Goal: Task Accomplishment & Management: Use online tool/utility

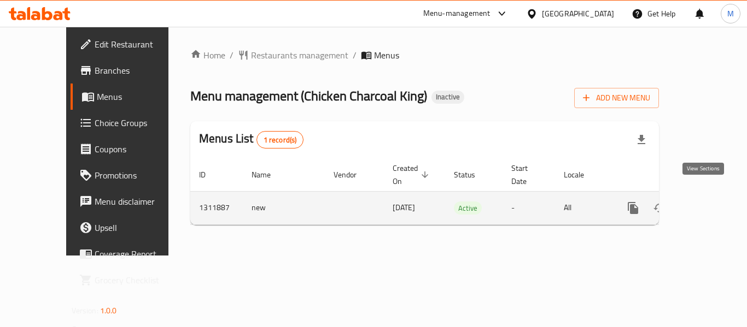
click at [705, 202] on icon "enhanced table" at bounding box center [711, 208] width 13 height 13
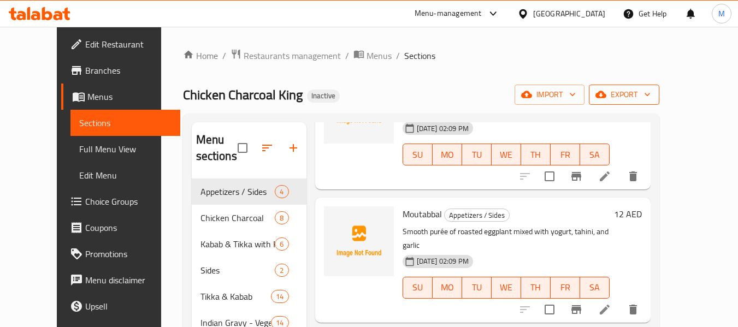
click at [651, 95] on span "export" at bounding box center [624, 95] width 53 height 14
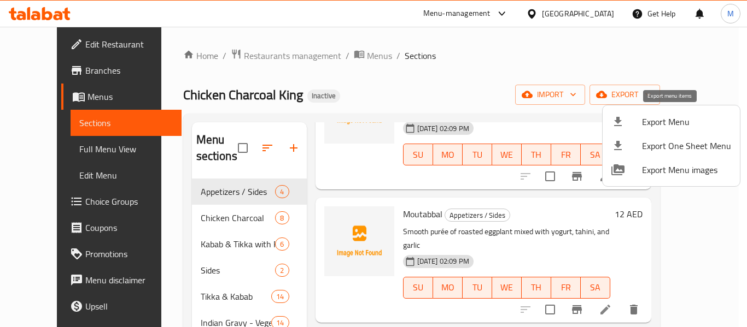
click at [679, 119] on span "Export Menu" at bounding box center [686, 121] width 89 height 13
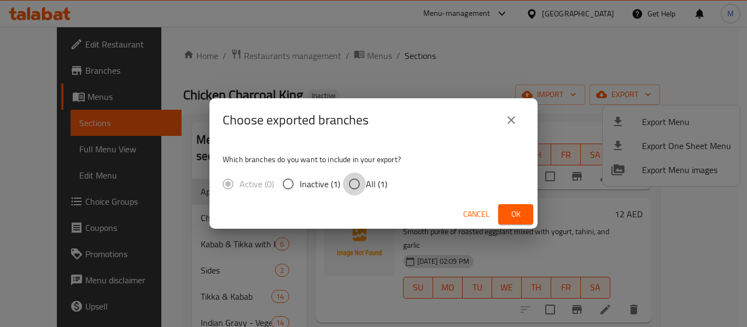
click at [363, 185] on input "All (1)" at bounding box center [354, 184] width 23 height 23
radio input "true"
click at [515, 220] on span "Ok" at bounding box center [515, 215] width 17 height 14
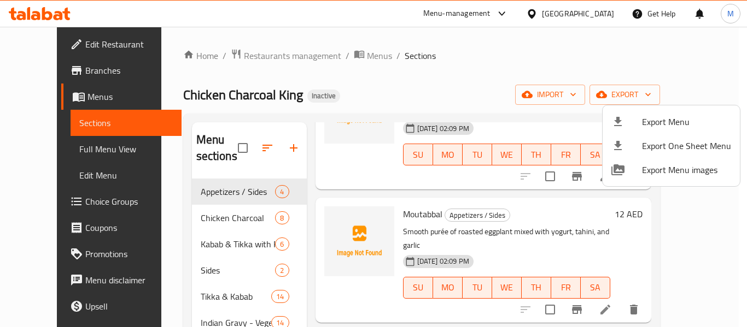
click at [52, 153] on div at bounding box center [373, 163] width 747 height 327
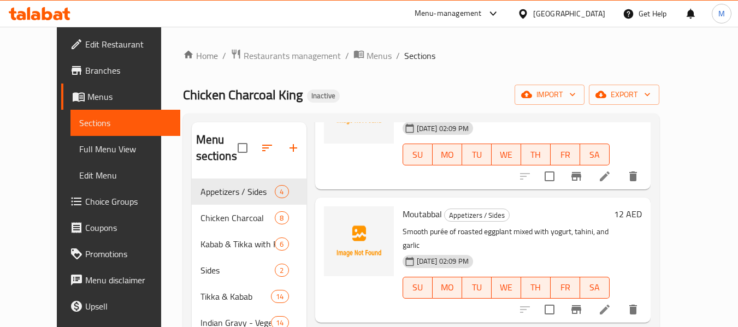
drag, startPoint x: 51, startPoint y: 151, endPoint x: 472, endPoint y: 5, distance: 445.2
click at [79, 151] on span "Full Menu View" at bounding box center [125, 149] width 92 height 13
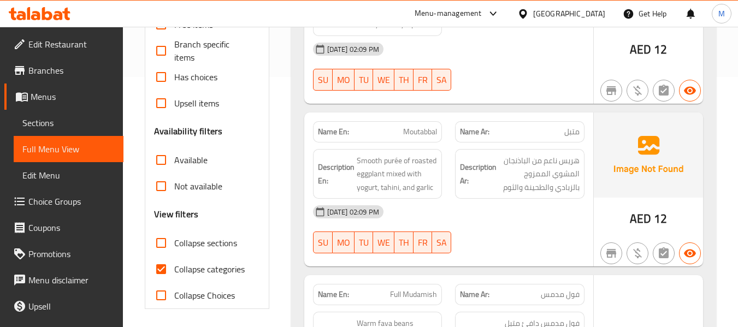
scroll to position [328, 0]
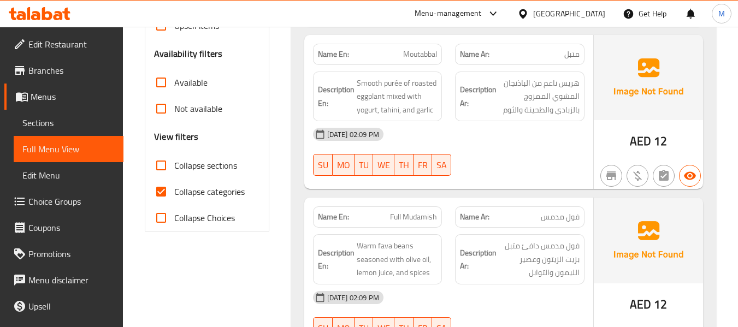
drag, startPoint x: 163, startPoint y: 160, endPoint x: 376, endPoint y: 174, distance: 213.6
click at [163, 160] on input "Collapse sections" at bounding box center [161, 165] width 26 height 26
checkbox input "true"
click at [164, 190] on input "Collapse categories" at bounding box center [161, 192] width 26 height 26
checkbox input "false"
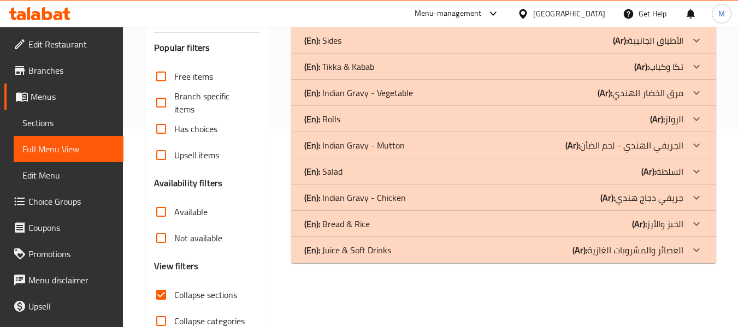
scroll to position [36, 0]
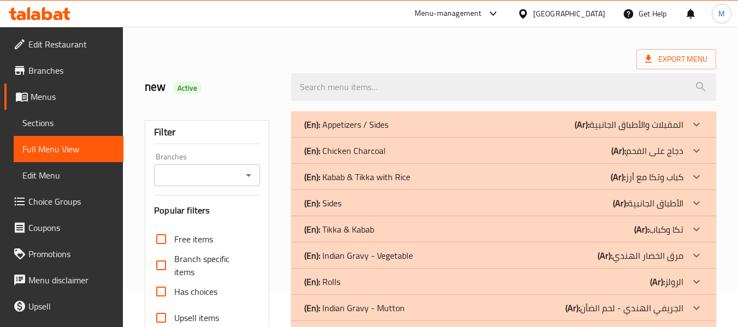
click at [368, 124] on p "(En): Appetizers / Sides" at bounding box center [346, 124] width 84 height 13
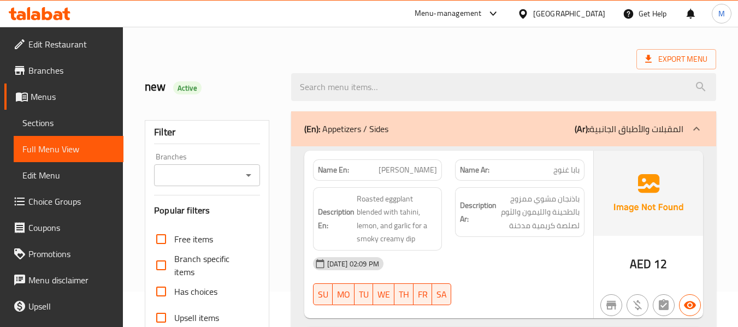
click at [368, 124] on p "(En): Appetizers / Sides" at bounding box center [346, 128] width 84 height 13
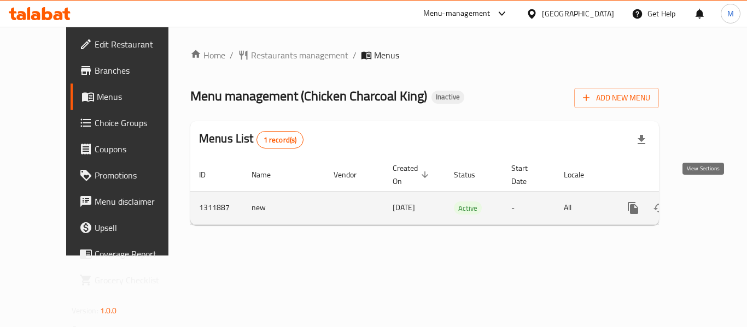
click at [712, 195] on link "enhanced table" at bounding box center [711, 208] width 26 height 26
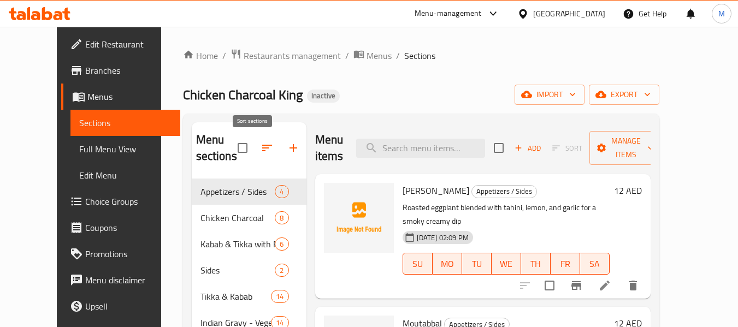
click at [261, 148] on icon "button" at bounding box center [267, 148] width 13 height 13
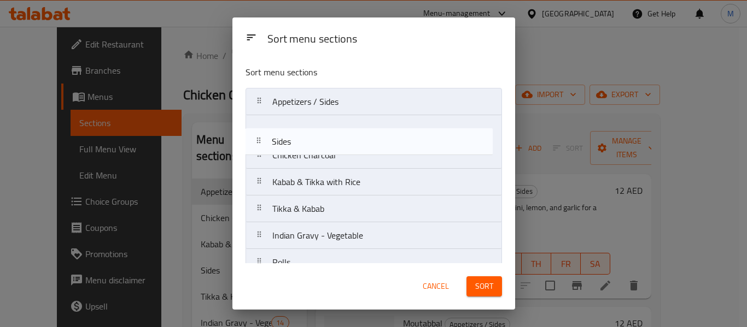
drag, startPoint x: 262, startPoint y: 183, endPoint x: 261, endPoint y: 119, distance: 64.0
click at [261, 121] on nav "Appetizers / Sides Chicken Charcoal Kabab & Tikka with Rice Sides Tikka & Kabab…" at bounding box center [373, 249] width 256 height 322
drag, startPoint x: 263, startPoint y: 127, endPoint x: 266, endPoint y: 144, distance: 17.2
click at [266, 144] on nav "Appetizers / Sides Sides Chicken Charcoal Kabab & Tikka with Rice Tikka & Kabab…" at bounding box center [373, 249] width 256 height 322
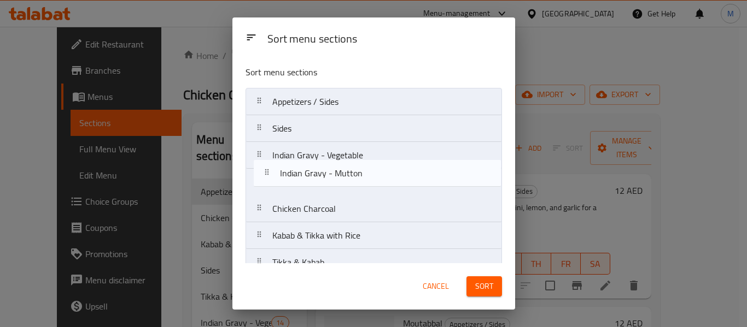
drag, startPoint x: 257, startPoint y: 141, endPoint x: 265, endPoint y: 173, distance: 33.1
click at [265, 173] on nav "Appetizers / Sides Sides Indian Gravy - Vegetable Chicken Charcoal Kabab & Tikk…" at bounding box center [373, 249] width 256 height 322
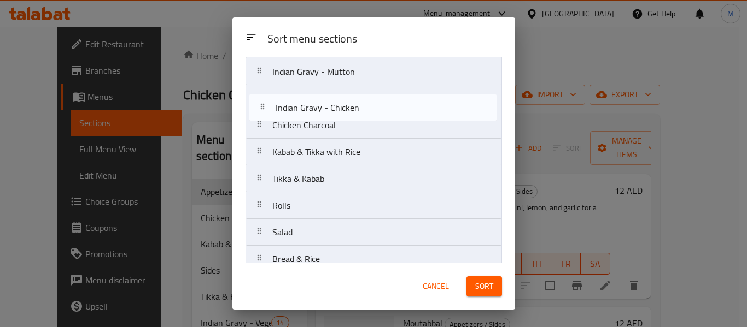
scroll to position [102, 0]
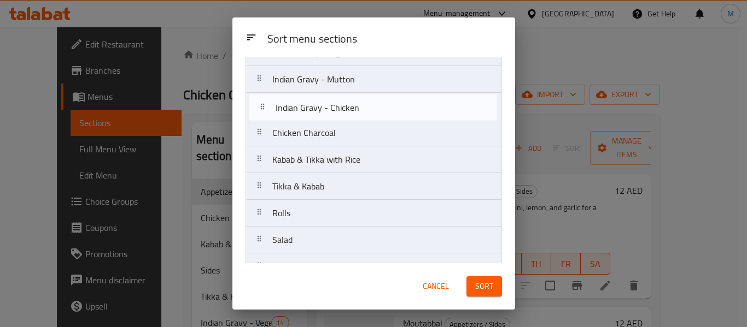
drag, startPoint x: 259, startPoint y: 236, endPoint x: 260, endPoint y: 97, distance: 138.8
click at [260, 100] on nav "Appetizers / Sides Sides Indian Gravy - Vegetable Indian Gravy - Mutton Chicken…" at bounding box center [373, 146] width 256 height 322
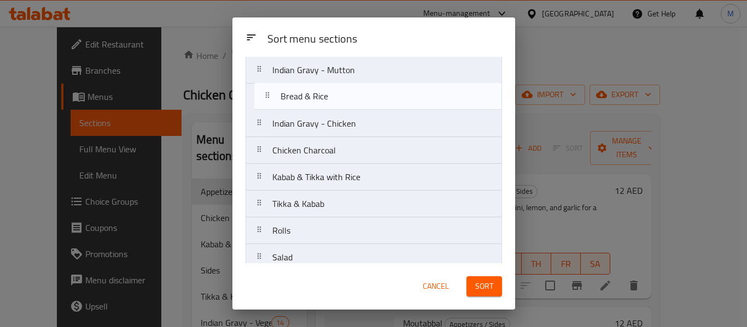
scroll to position [112, 0]
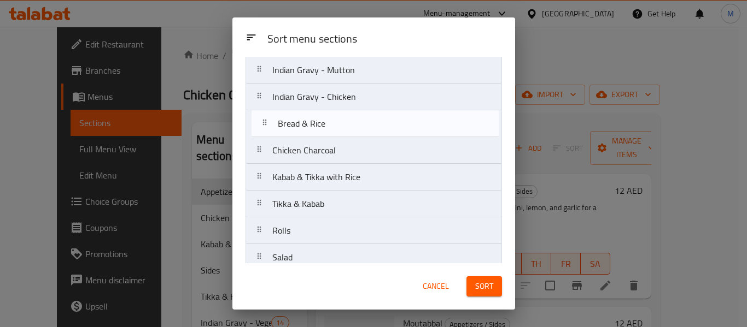
drag, startPoint x: 258, startPoint y: 225, endPoint x: 265, endPoint y: 127, distance: 97.5
click at [265, 127] on nav "Appetizers / Sides Sides Indian Gravy - Vegetable Indian Gravy - Mutton Indian …" at bounding box center [373, 137] width 256 height 322
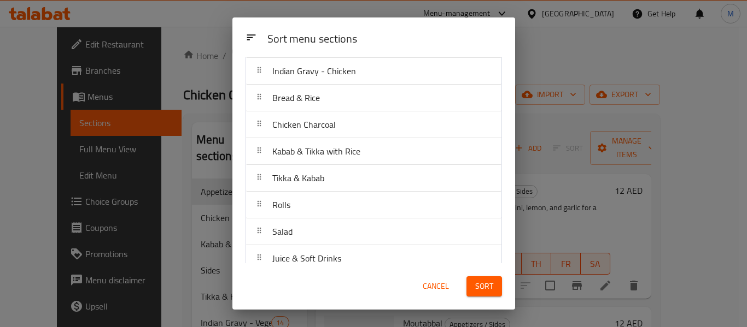
scroll to position [151, 0]
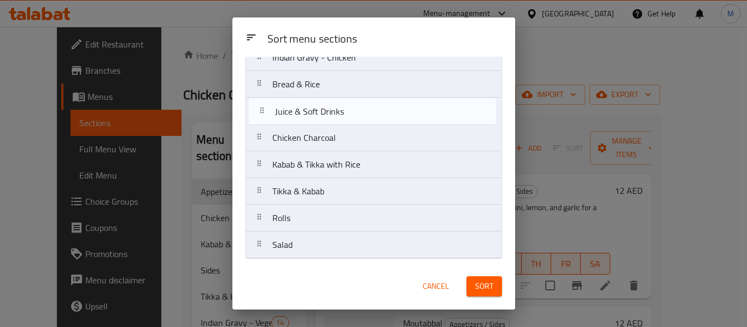
drag, startPoint x: 260, startPoint y: 248, endPoint x: 262, endPoint y: 112, distance: 136.1
click at [262, 112] on nav "Appetizers / Sides Sides Indian Gravy - Vegetable Indian Gravy - Mutton Indian …" at bounding box center [373, 98] width 256 height 322
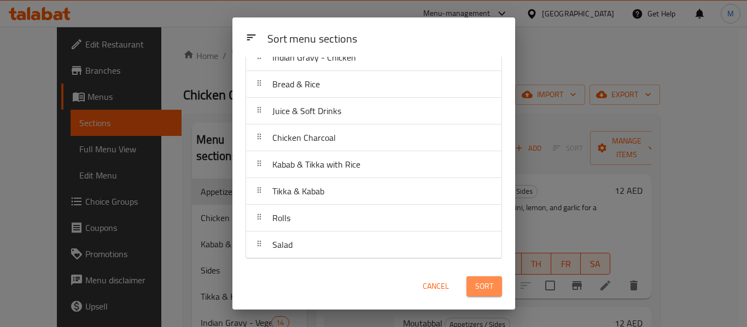
click at [494, 284] on button "Sort" at bounding box center [484, 287] width 36 height 20
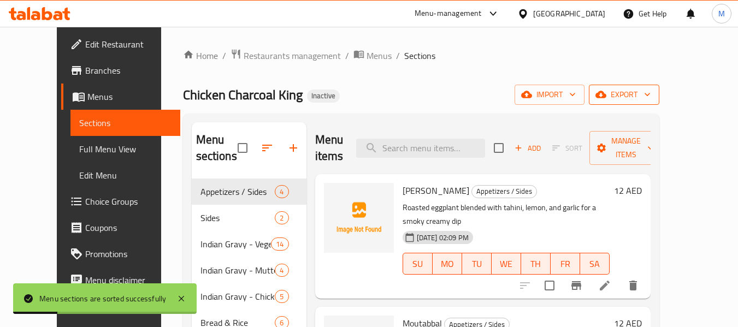
click at [653, 89] on icon "button" at bounding box center [647, 94] width 11 height 11
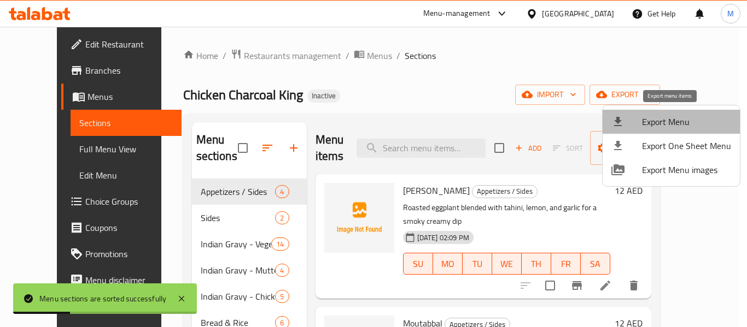
click at [674, 119] on span "Export Menu" at bounding box center [686, 121] width 89 height 13
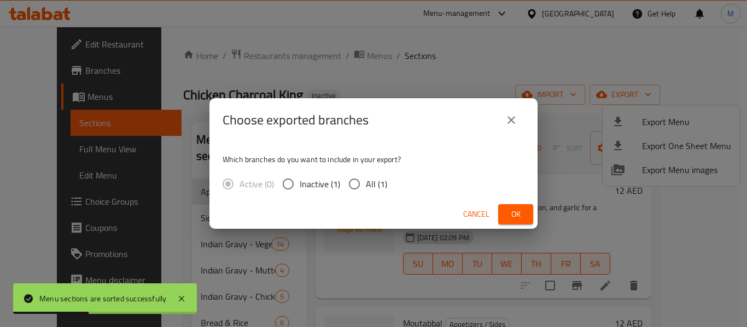
click at [353, 190] on input "All (1)" at bounding box center [354, 184] width 23 height 23
radio input "true"
click at [504, 220] on button "Ok" at bounding box center [515, 214] width 35 height 20
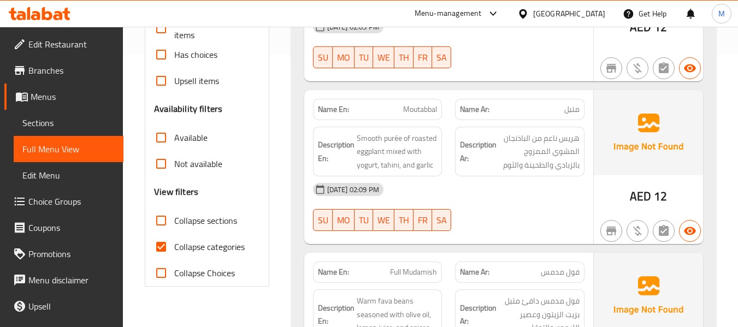
scroll to position [273, 0]
click at [165, 224] on input "Collapse sections" at bounding box center [161, 220] width 26 height 26
checkbox input "true"
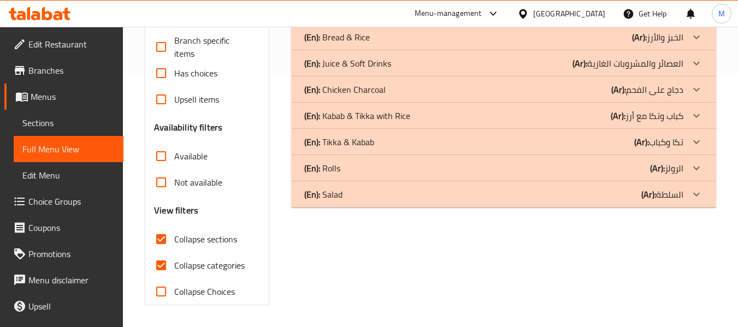
click at [165, 254] on input "Collapse categories" at bounding box center [161, 265] width 26 height 26
checkbox input "false"
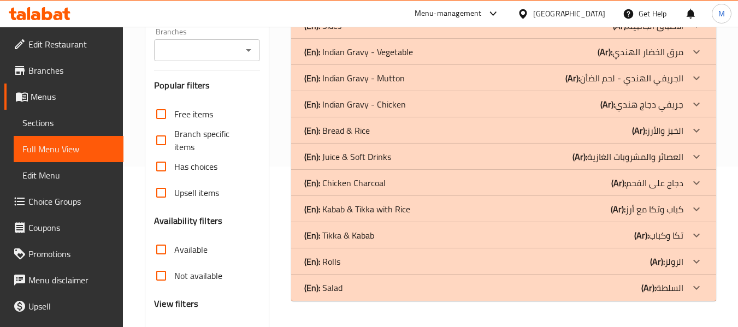
scroll to position [0, 0]
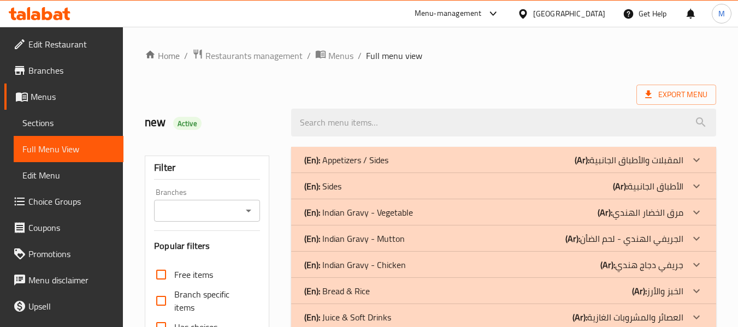
click at [334, 162] on p "(En): Appetizers / Sides" at bounding box center [346, 160] width 84 height 13
drag, startPoint x: 349, startPoint y: 164, endPoint x: 368, endPoint y: 183, distance: 26.7
click at [349, 164] on p "(En): Appetizers / Sides" at bounding box center [346, 160] width 84 height 13
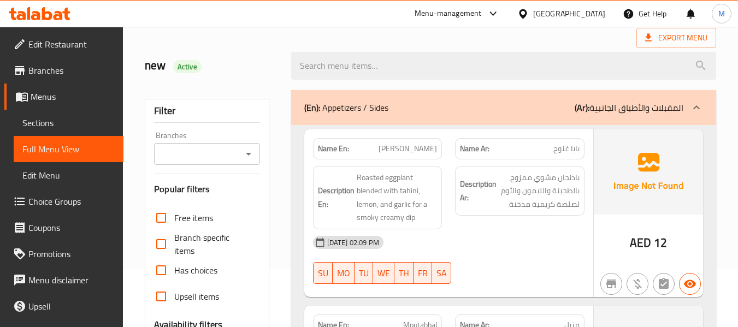
scroll to position [55, 0]
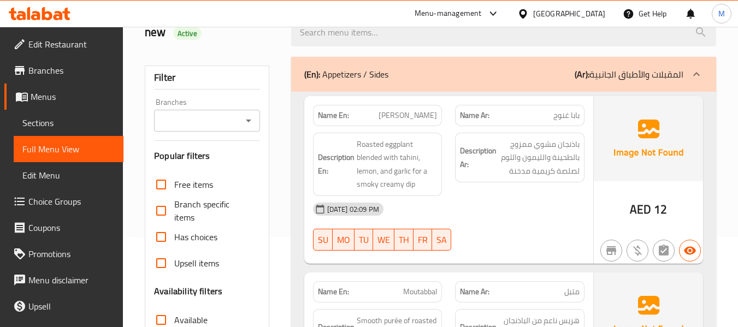
scroll to position [109, 0]
